Goal: Task Accomplishment & Management: Use online tool/utility

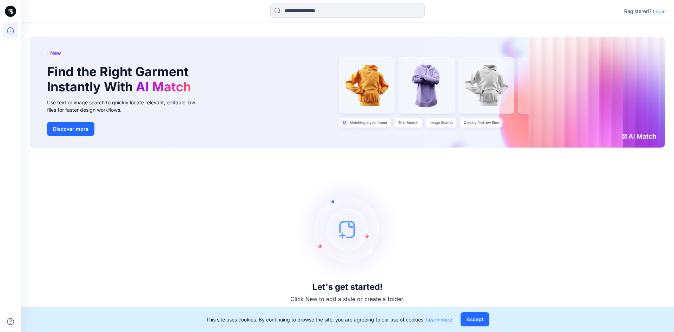
click at [663, 12] on p "Login" at bounding box center [659, 11] width 13 height 7
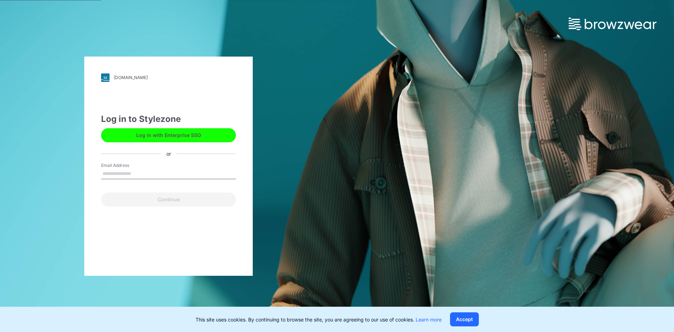
type input "**********"
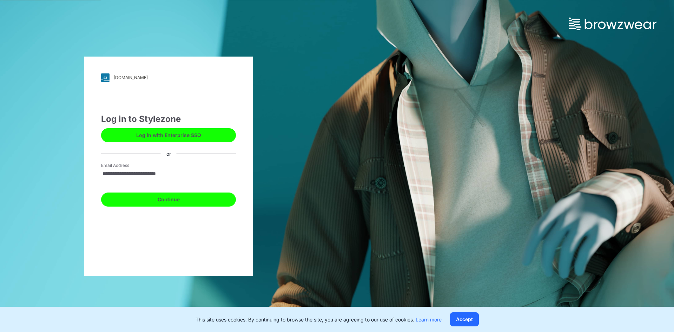
click at [180, 199] on button "Continue" at bounding box center [168, 199] width 135 height 14
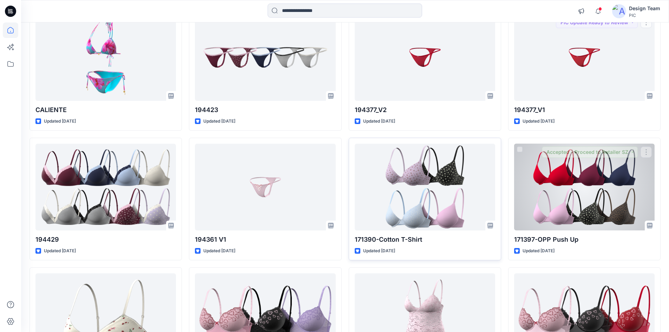
scroll to position [393, 0]
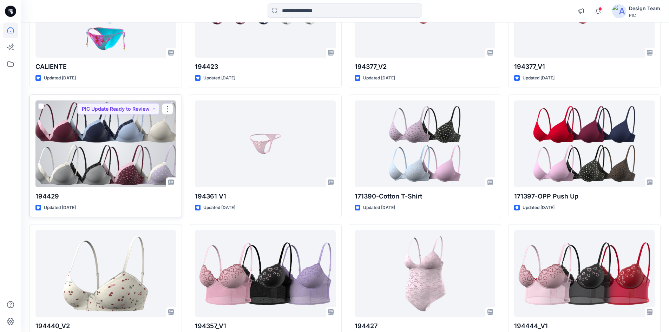
click at [128, 163] on div at bounding box center [105, 143] width 140 height 87
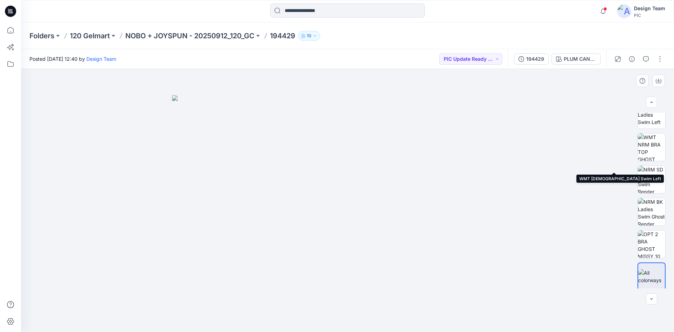
scroll to position [176, 0]
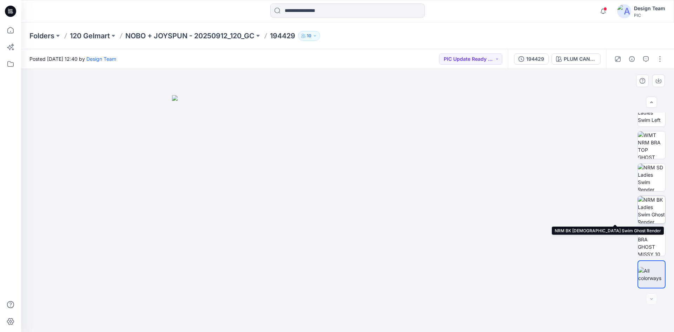
click at [649, 215] on img at bounding box center [651, 209] width 27 height 27
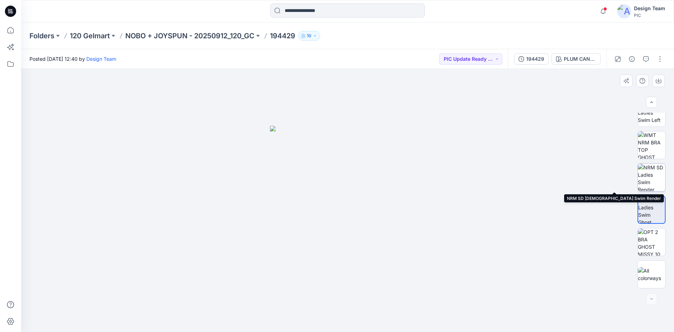
click at [651, 184] on img at bounding box center [651, 177] width 27 height 27
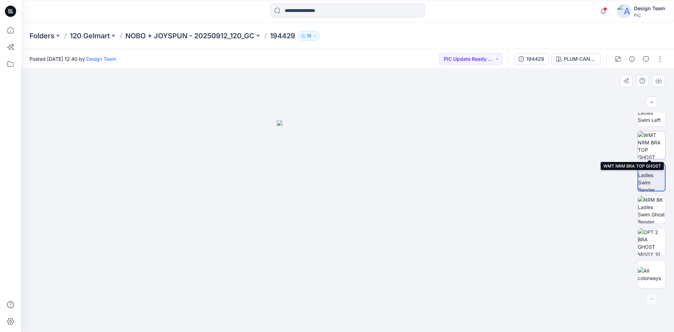
click at [654, 148] on img at bounding box center [651, 144] width 27 height 27
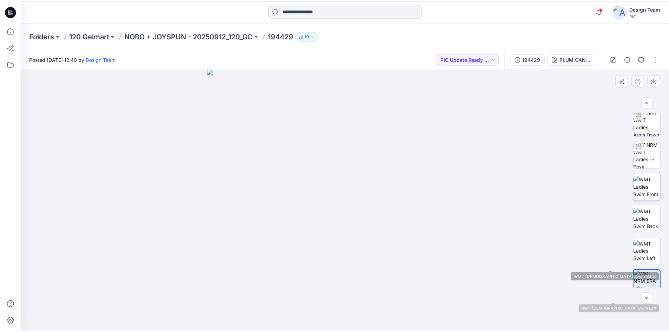
scroll to position [0, 0]
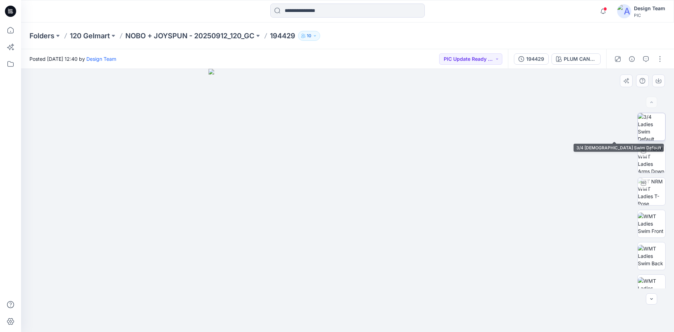
click at [655, 137] on img at bounding box center [651, 126] width 27 height 27
click at [12, 32] on icon at bounding box center [10, 29] width 15 height 15
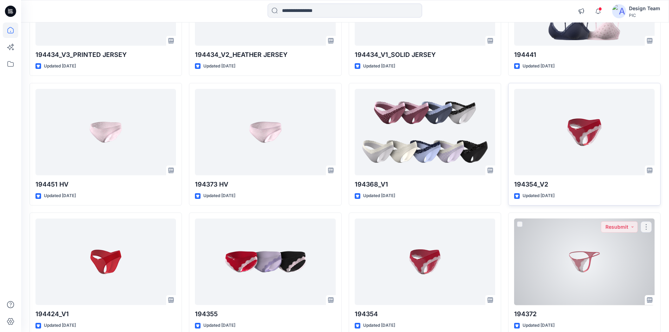
scroll to position [1454, 0]
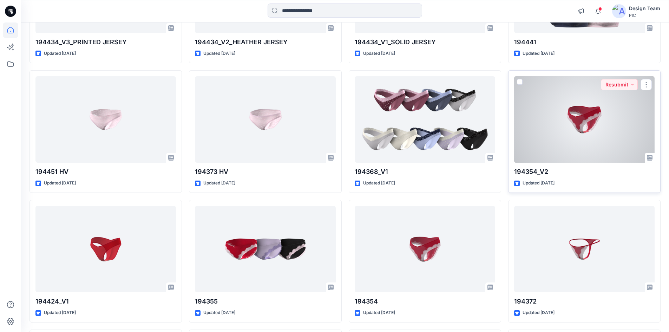
click at [562, 139] on div at bounding box center [584, 119] width 140 height 87
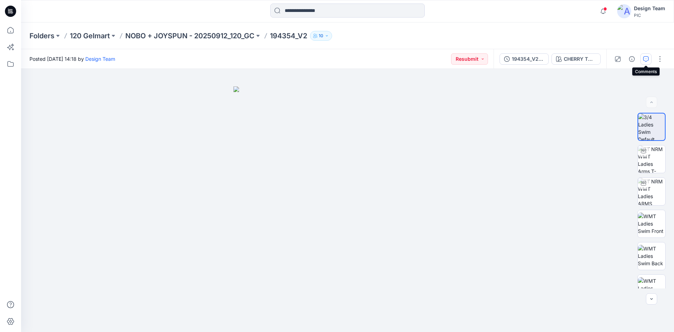
click at [648, 59] on icon "button" at bounding box center [646, 59] width 6 height 6
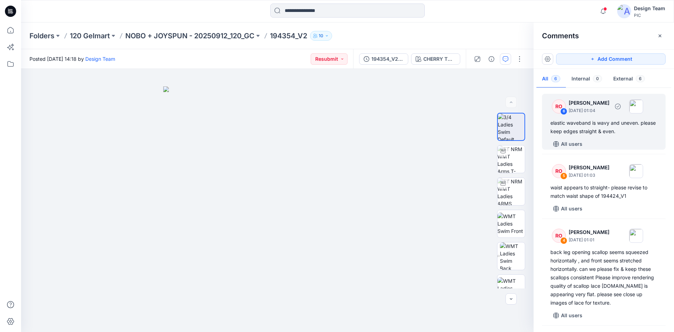
click at [597, 132] on div "elastic waveband is wavy and uneven. please keep edges straight & even." at bounding box center [603, 127] width 107 height 17
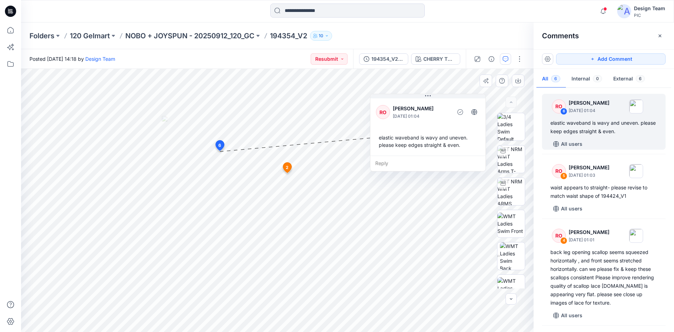
drag, startPoint x: 218, startPoint y: 90, endPoint x: 433, endPoint y: 127, distance: 218.8
click at [433, 127] on div "RO [PERSON_NAME] [DATE] 01:04 elastic waveband is wavy and uneven. please keep …" at bounding box center [427, 126] width 115 height 59
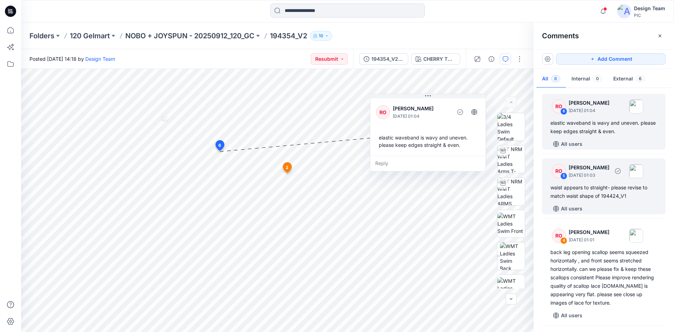
click at [612, 196] on div "waist appears to straight- please revise to match waist shape of 194424_V1" at bounding box center [603, 191] width 107 height 17
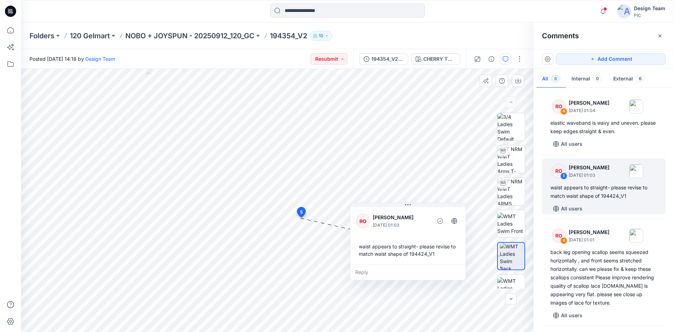
drag, startPoint x: 359, startPoint y: 235, endPoint x: 418, endPoint y: 217, distance: 61.4
click at [418, 217] on p "[PERSON_NAME]" at bounding box center [401, 217] width 57 height 8
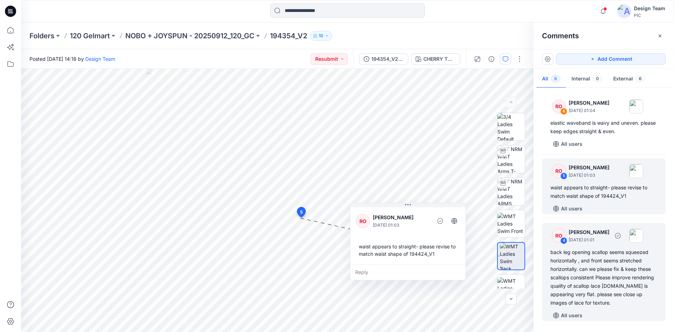
click at [611, 278] on div "back leg opening scallop seems squeezed horizontally , and front seems stretche…" at bounding box center [603, 277] width 107 height 59
